Goal: Obtain resource: Download file/media

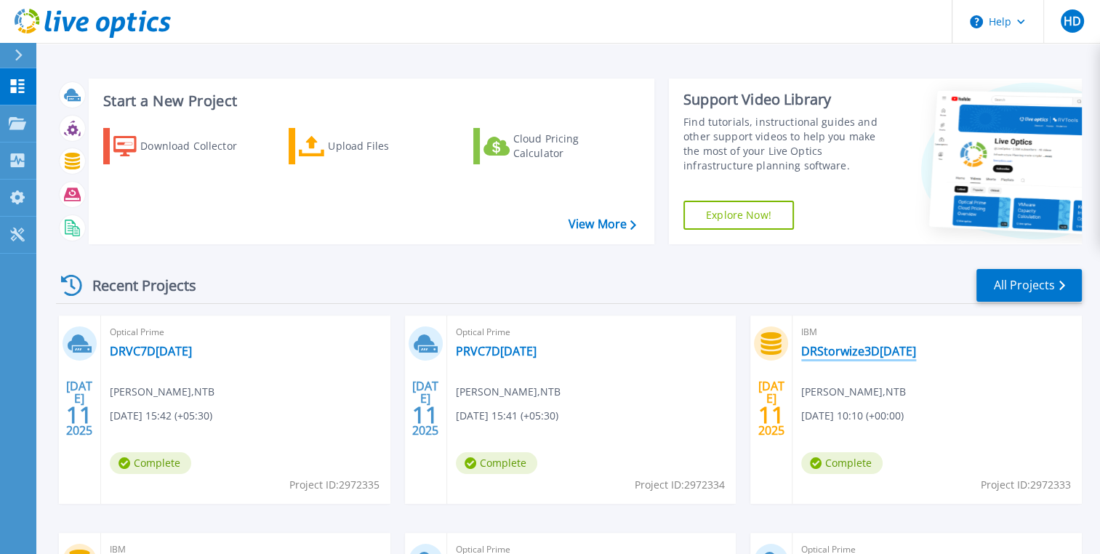
drag, startPoint x: 943, startPoint y: 350, endPoint x: 878, endPoint y: 347, distance: 65.5
click at [878, 347] on div "IBM DRStorwize3D30Jun2025 Hiroshan Domagammana , NTB 07/11/2025, 10:10 (+00:00)…" at bounding box center [936, 409] width 289 height 188
drag, startPoint x: 878, startPoint y: 347, endPoint x: 892, endPoint y: 349, distance: 13.9
copy link "30Jun2025"
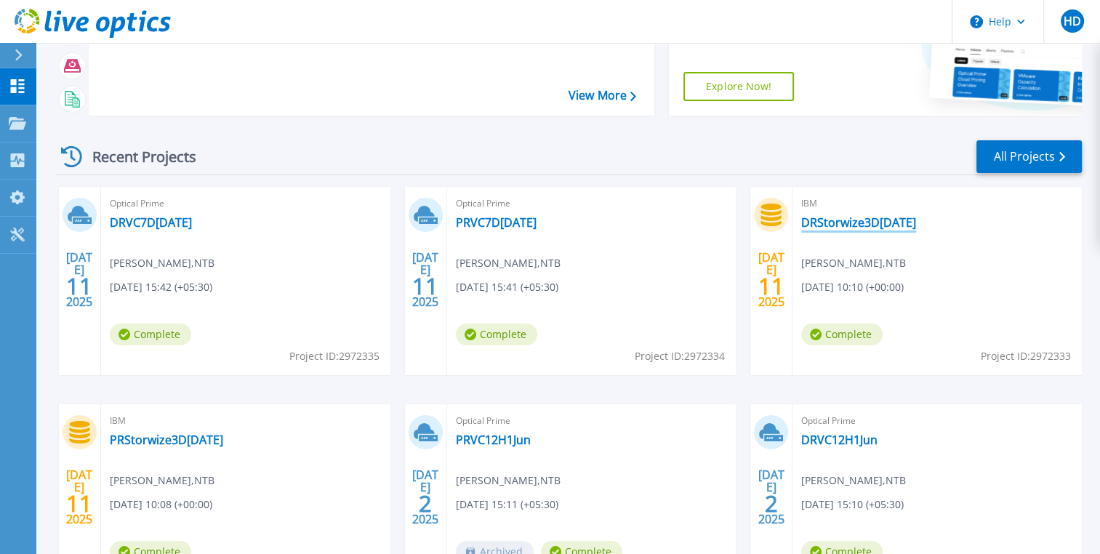
scroll to position [218, 0]
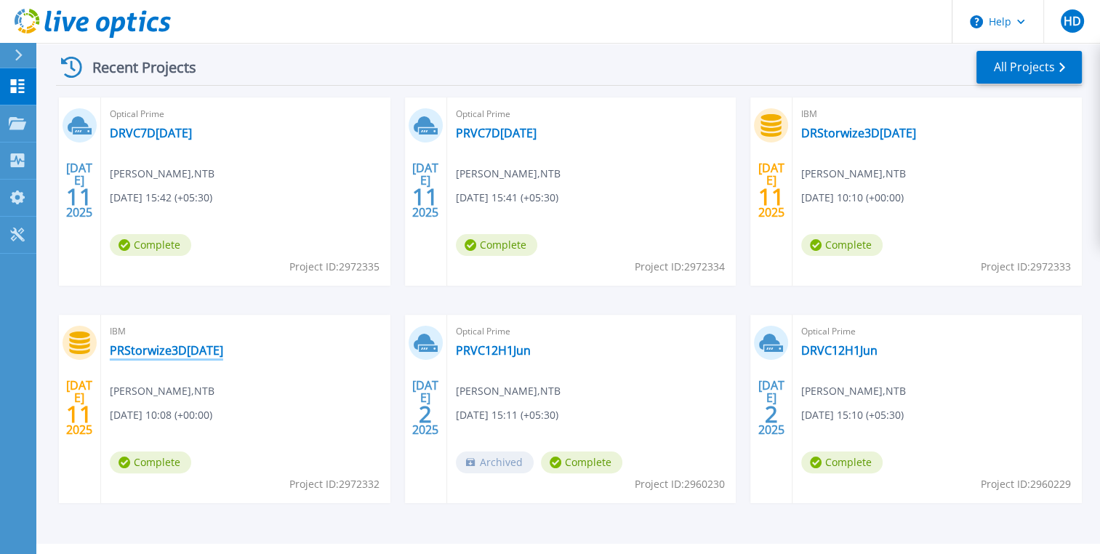
click at [177, 351] on link "PRStorwize3D30Jun2025" at bounding box center [166, 350] width 113 height 15
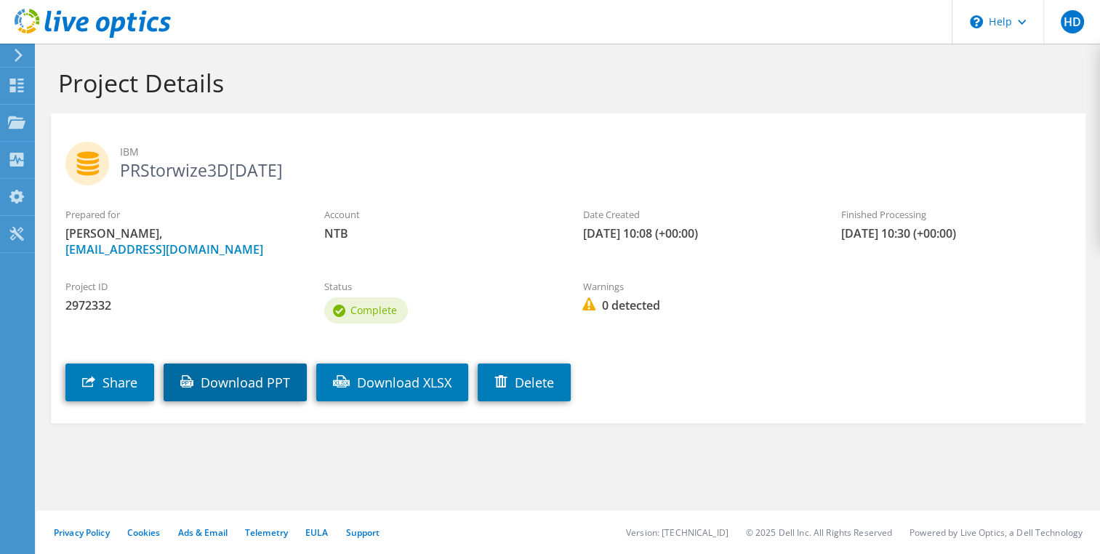
click at [274, 401] on link "Download PPT" at bounding box center [235, 382] width 143 height 38
click at [1040, 81] on h1 "Project Details" at bounding box center [564, 83] width 1013 height 31
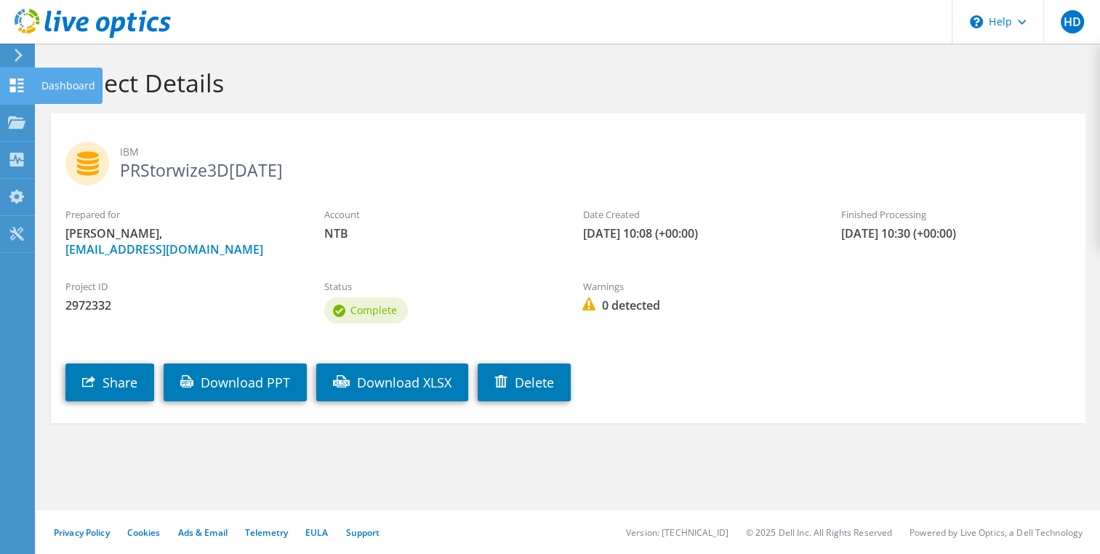
click at [15, 86] on use at bounding box center [17, 86] width 14 height 14
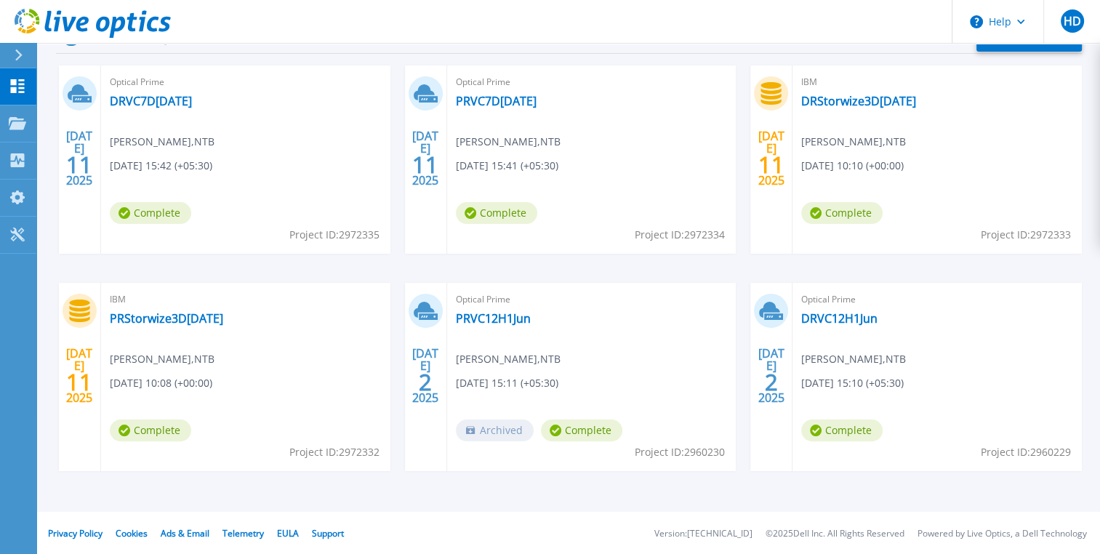
scroll to position [251, 0]
click at [861, 99] on link "DRStorwize3D[DATE]" at bounding box center [858, 100] width 115 height 15
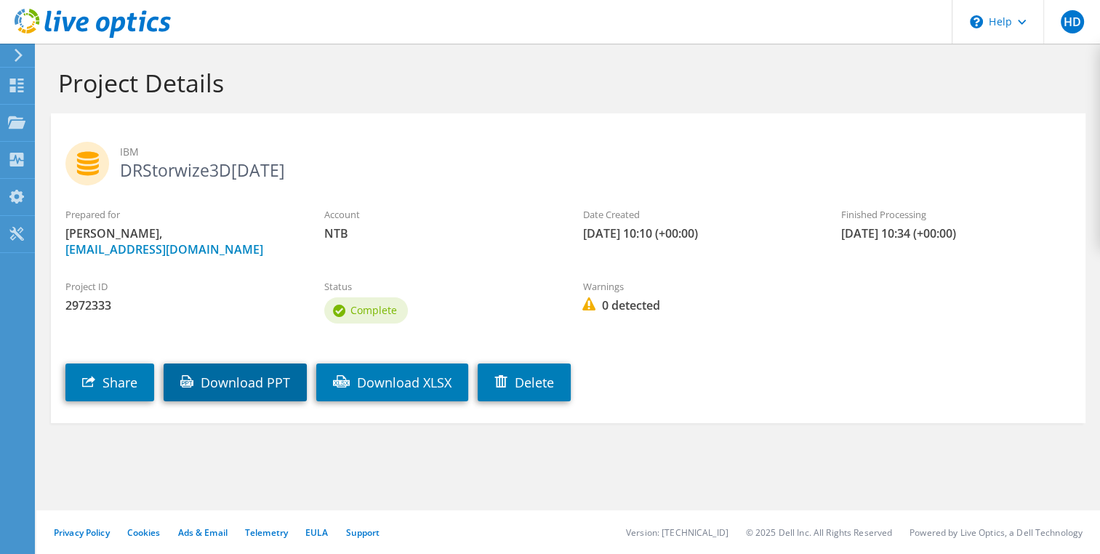
click at [243, 401] on link "Download PPT" at bounding box center [235, 382] width 143 height 38
